Goal: Contribute content

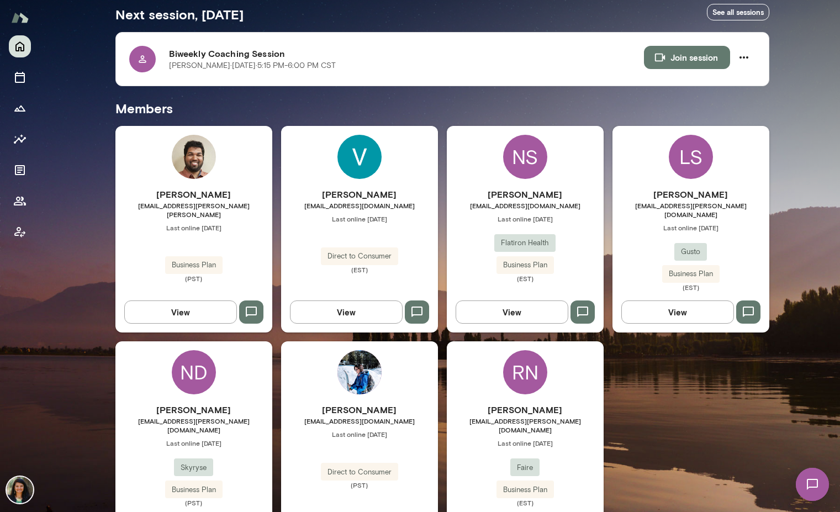
scroll to position [242, 0]
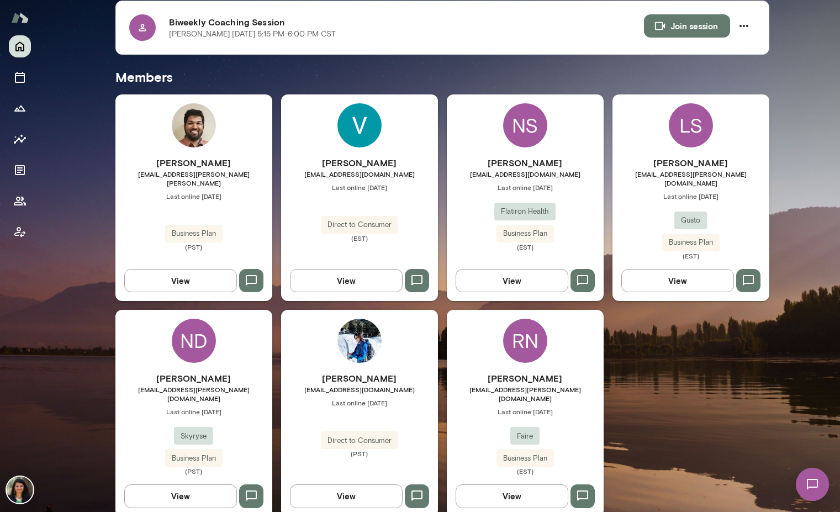
click at [175, 484] on button "View" at bounding box center [180, 495] width 113 height 23
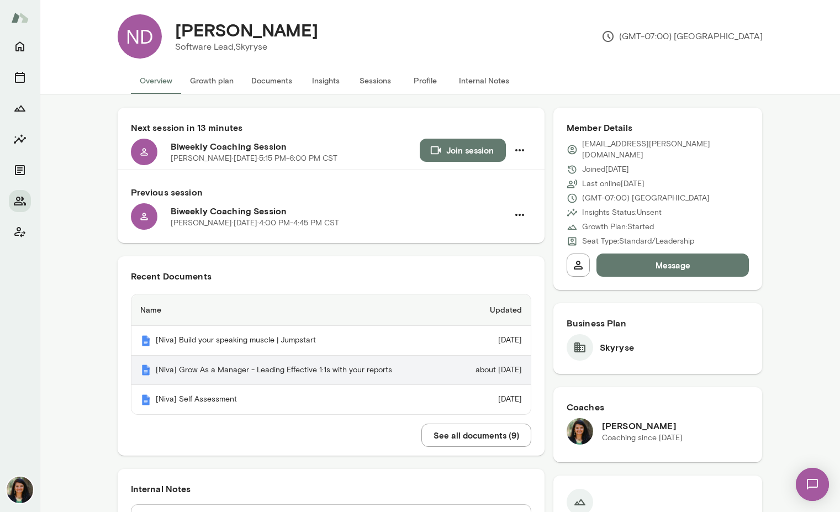
scroll to position [10, 0]
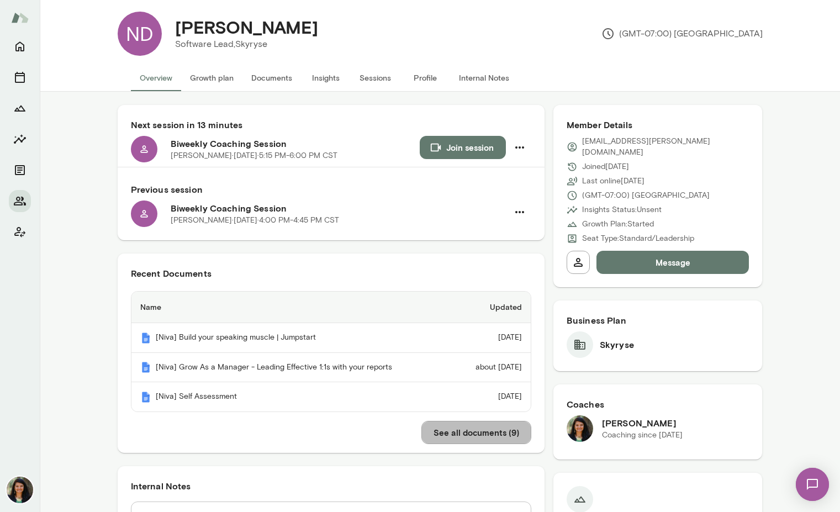
click at [483, 429] on button "See all documents ( 9 )" at bounding box center [476, 432] width 110 height 23
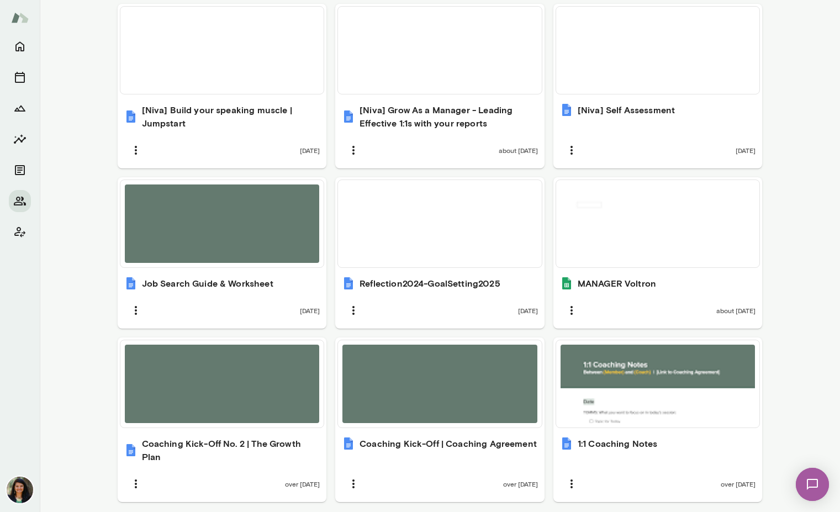
scroll to position [466, 0]
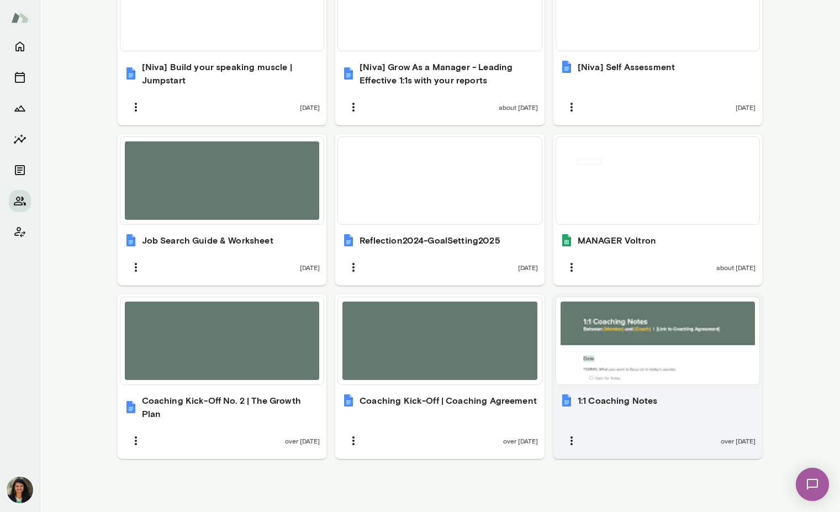
click at [592, 394] on h6 "1:1 Coaching Notes" at bounding box center [618, 400] width 80 height 13
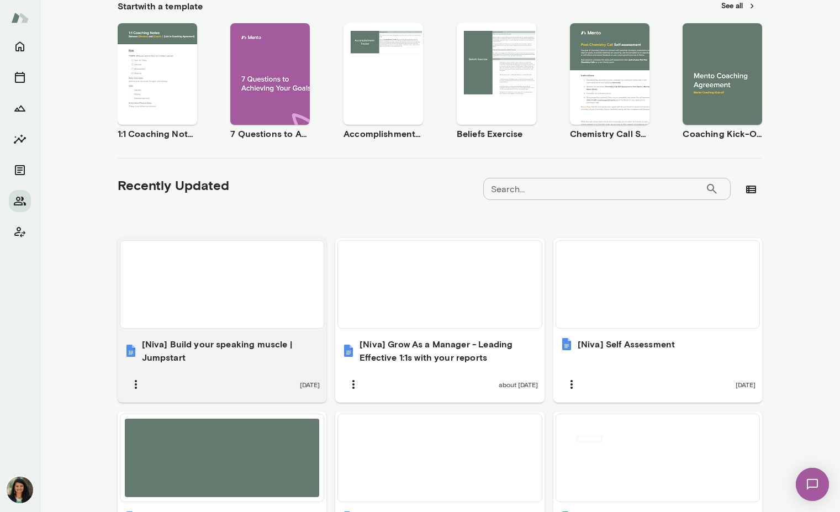
scroll to position [188, 0]
click at [281, 288] on div at bounding box center [222, 285] width 195 height 78
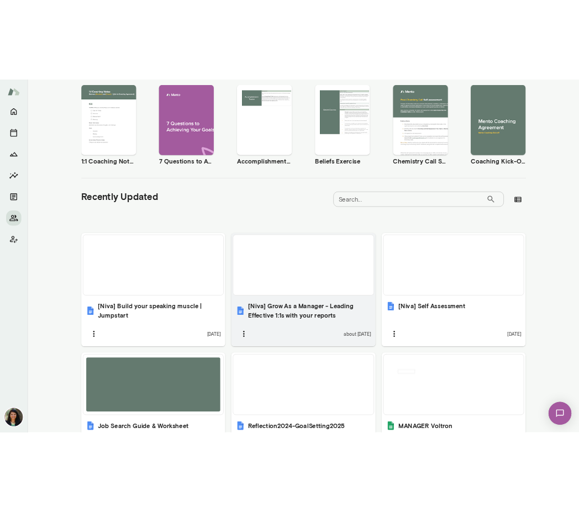
scroll to position [205, 0]
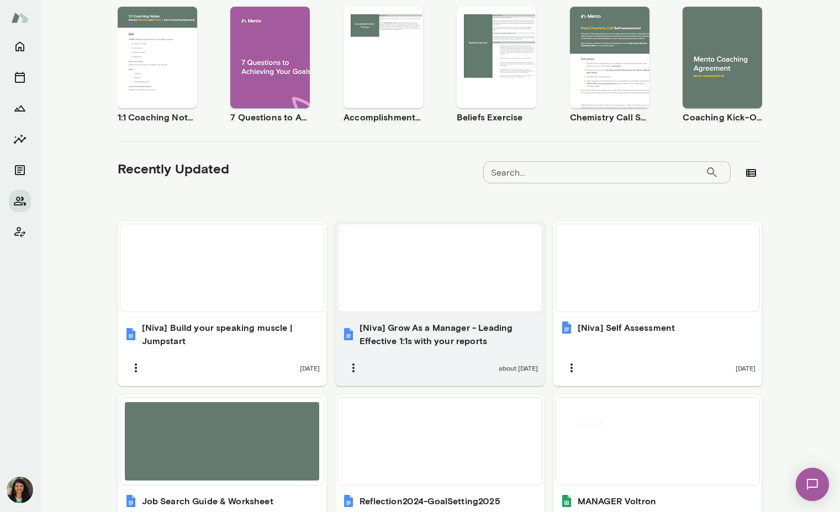
click at [404, 333] on h6 "[Niva] Grow As a Manager - Leading Effective 1:1s with your reports" at bounding box center [448, 334] width 178 height 27
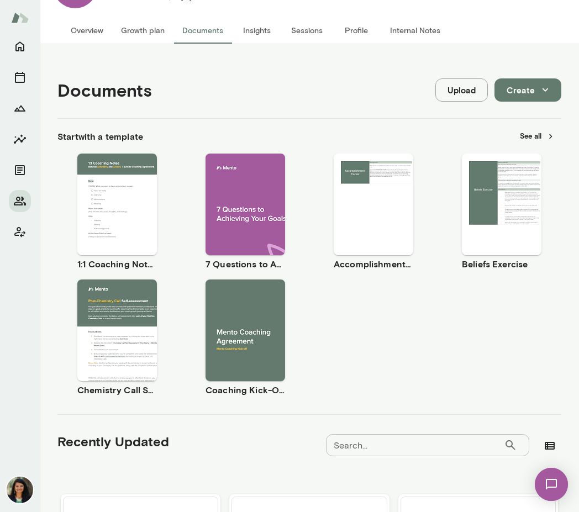
scroll to position [0, 0]
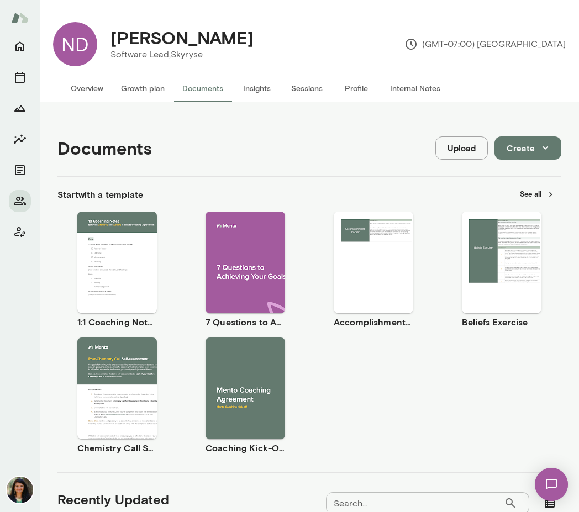
click at [523, 149] on button "Create" at bounding box center [527, 147] width 67 height 23
click at [514, 170] on li "Document" at bounding box center [528, 174] width 86 height 20
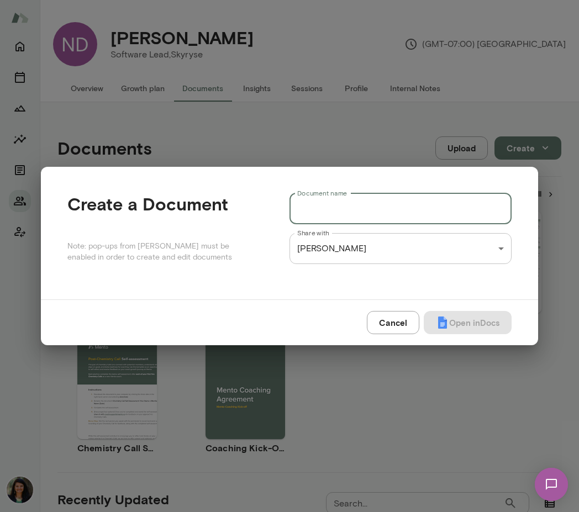
click at [364, 211] on input "Document name" at bounding box center [400, 208] width 222 height 31
type input "**********"
click at [466, 322] on button "Open in Docs" at bounding box center [468, 322] width 88 height 23
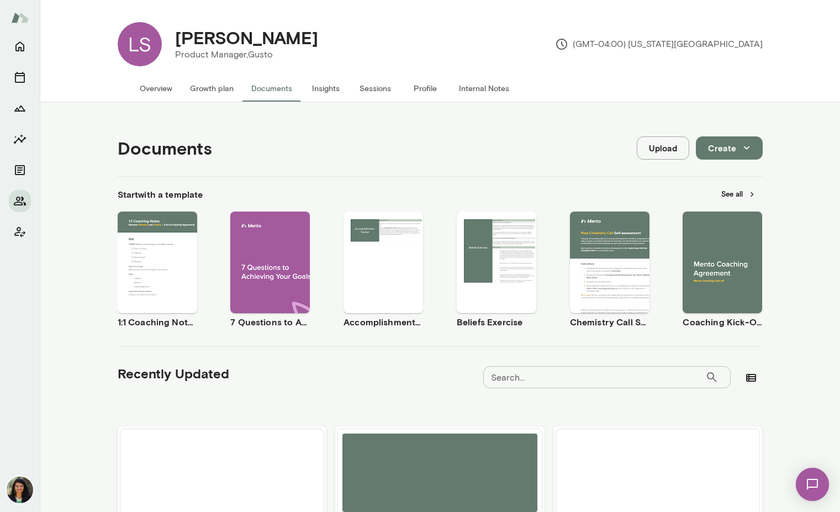
scroll to position [452, 0]
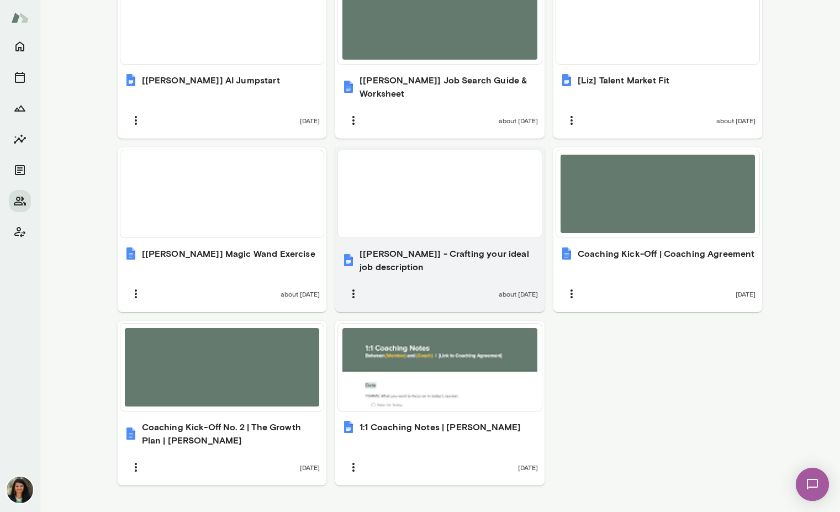
click at [405, 247] on h6 "[[PERSON_NAME]] - Crafting your ideal job description" at bounding box center [448, 260] width 178 height 27
